Goal: Task Accomplishment & Management: Use online tool/utility

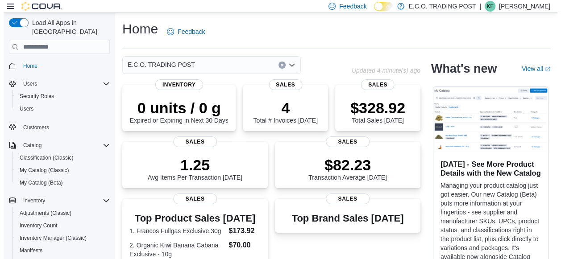
scroll to position [110, 0]
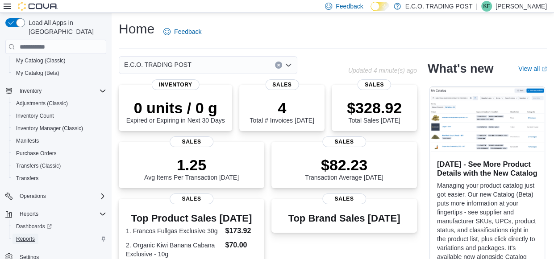
click at [30, 234] on span "Reports" at bounding box center [25, 239] width 19 height 11
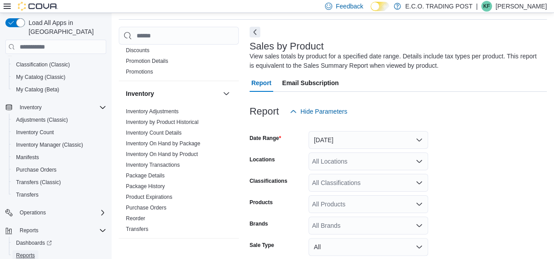
scroll to position [107, 0]
click at [175, 152] on link "Inventory On Hand by Product" at bounding box center [162, 155] width 72 height 6
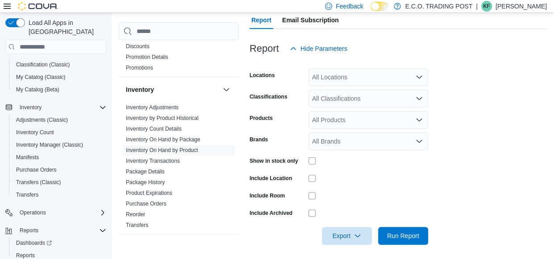
scroll to position [105, 0]
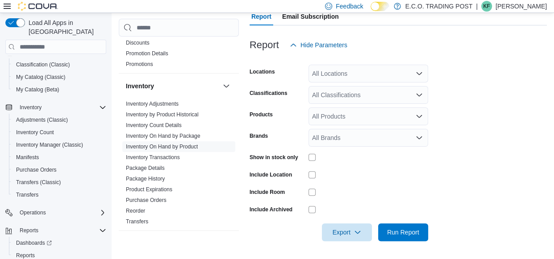
click at [399, 120] on div "All Products" at bounding box center [368, 117] width 120 height 18
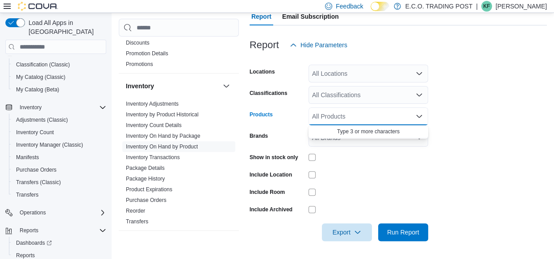
click at [399, 120] on div "All Products Combo box. Selected. Combo box input. All Products. Type some text…" at bounding box center [368, 117] width 120 height 18
click at [387, 98] on div "All Classifications" at bounding box center [368, 95] width 120 height 18
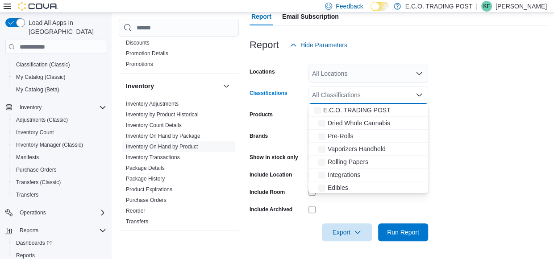
click at [375, 119] on span "Dried Whole Cannabis" at bounding box center [358, 123] width 62 height 9
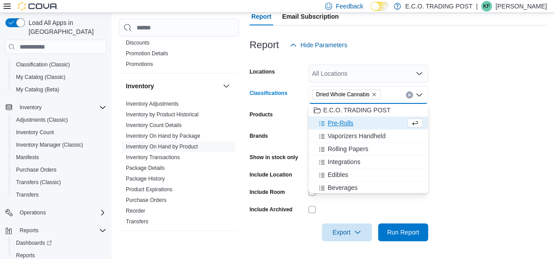
click at [347, 125] on span "Pre-Rolls" at bounding box center [340, 123] width 26 height 9
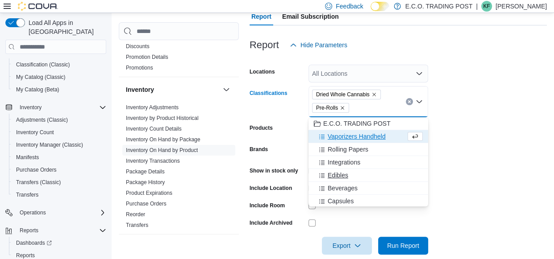
click at [346, 175] on span "Edibles" at bounding box center [337, 175] width 21 height 9
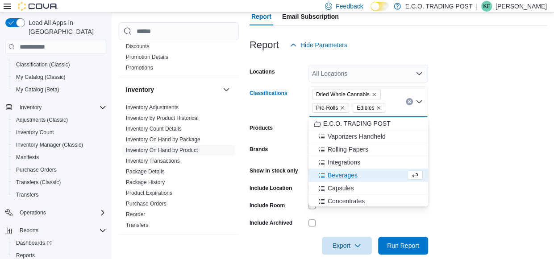
click at [348, 196] on button "Concentrates" at bounding box center [368, 201] width 120 height 13
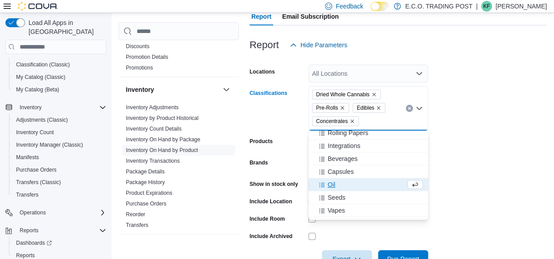
scroll to position [30, 0]
click at [336, 182] on div "Oil" at bounding box center [360, 184] width 92 height 9
click at [341, 194] on span "Vapes" at bounding box center [335, 197] width 17 height 9
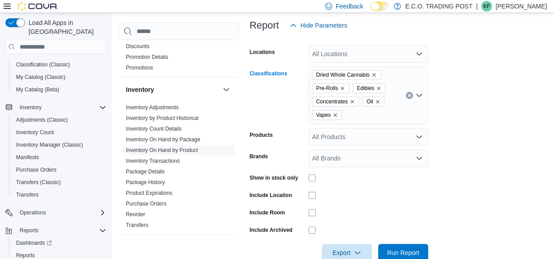
scroll to position [125, 0]
click at [418, 94] on icon "Open list of options" at bounding box center [418, 94] width 7 height 7
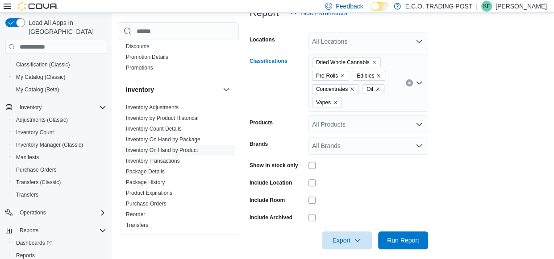
scroll to position [138, 0]
click at [402, 235] on span "Run Report" at bounding box center [402, 240] width 39 height 18
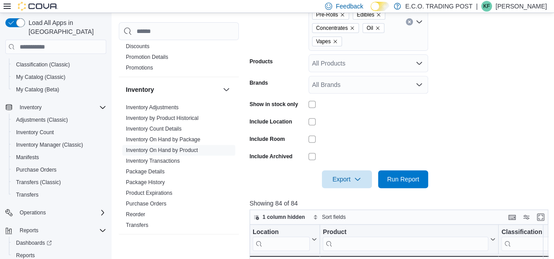
scroll to position [202, 0]
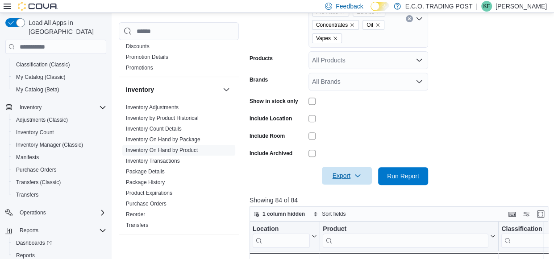
click at [367, 170] on button "Export" at bounding box center [347, 176] width 50 height 18
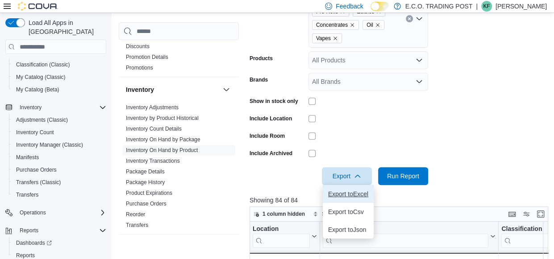
click at [352, 197] on button "Export to Excel" at bounding box center [348, 194] width 51 height 18
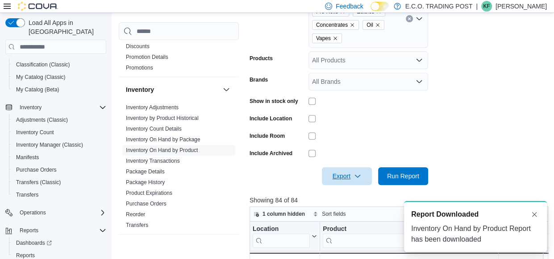
scroll to position [0, 0]
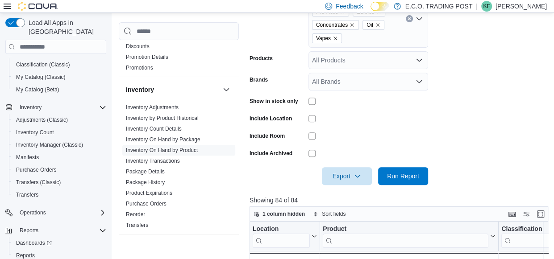
click at [28, 249] on button "Reports" at bounding box center [59, 255] width 101 height 12
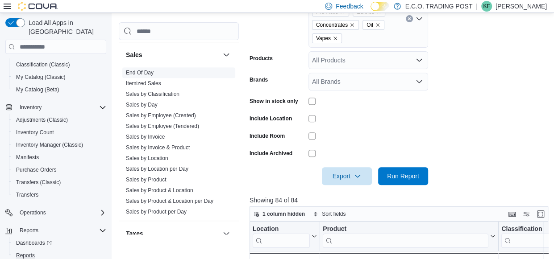
scroll to position [481, 0]
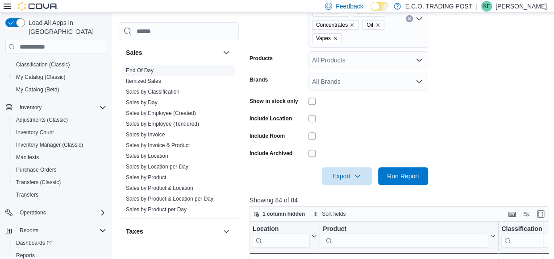
click at [144, 67] on link "End Of Day" at bounding box center [140, 70] width 28 height 6
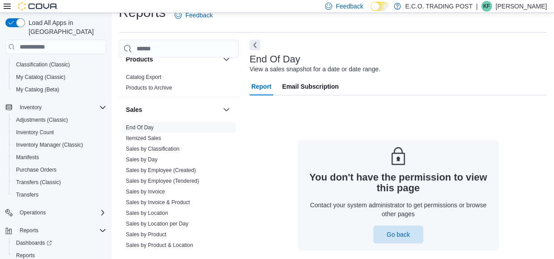
scroll to position [439, 0]
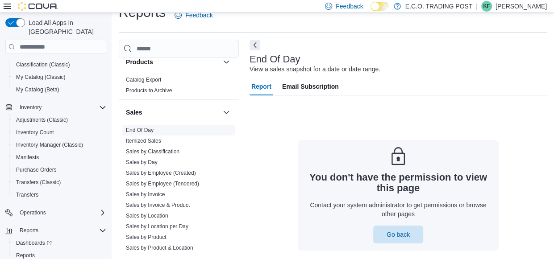
click at [140, 128] on link "End Of Day" at bounding box center [140, 130] width 28 height 6
click at [308, 93] on span "Email Subscription" at bounding box center [310, 87] width 57 height 18
click at [258, 90] on span "Report" at bounding box center [261, 87] width 20 height 18
